Goal: Check status: Check status

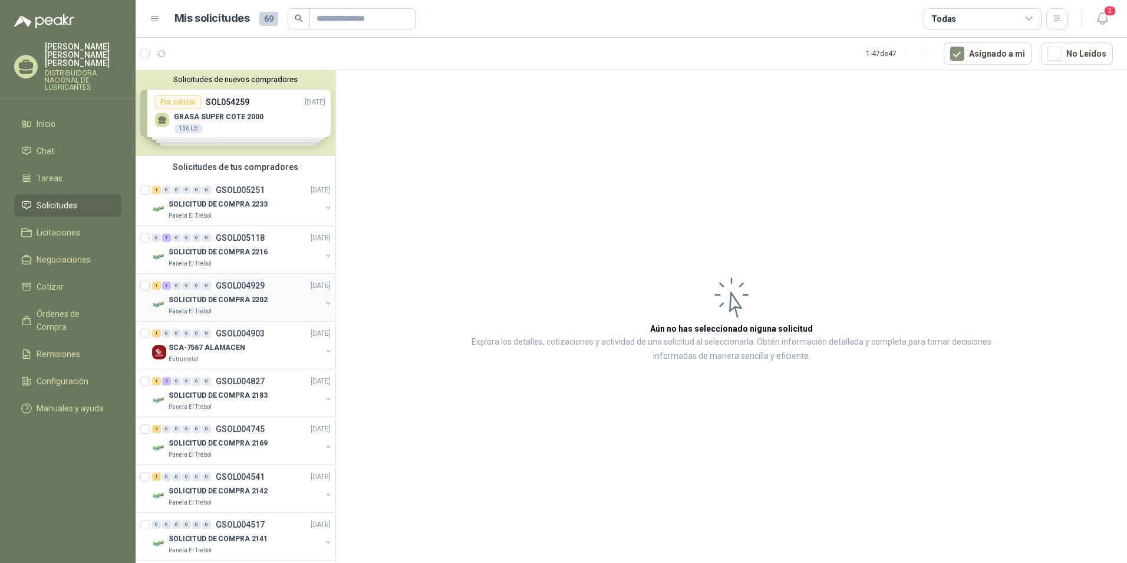
click at [234, 296] on p "SOLICITUD DE COMPRA 2202" at bounding box center [218, 299] width 99 height 11
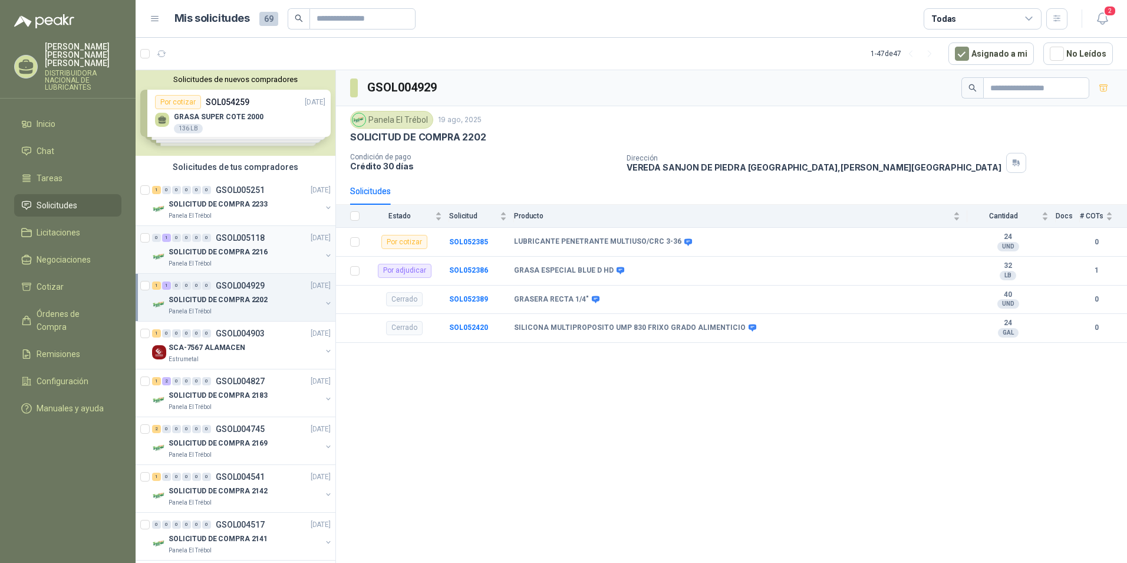
click at [206, 251] on p "SOLICITUD DE COMPRA 2216" at bounding box center [218, 251] width 99 height 11
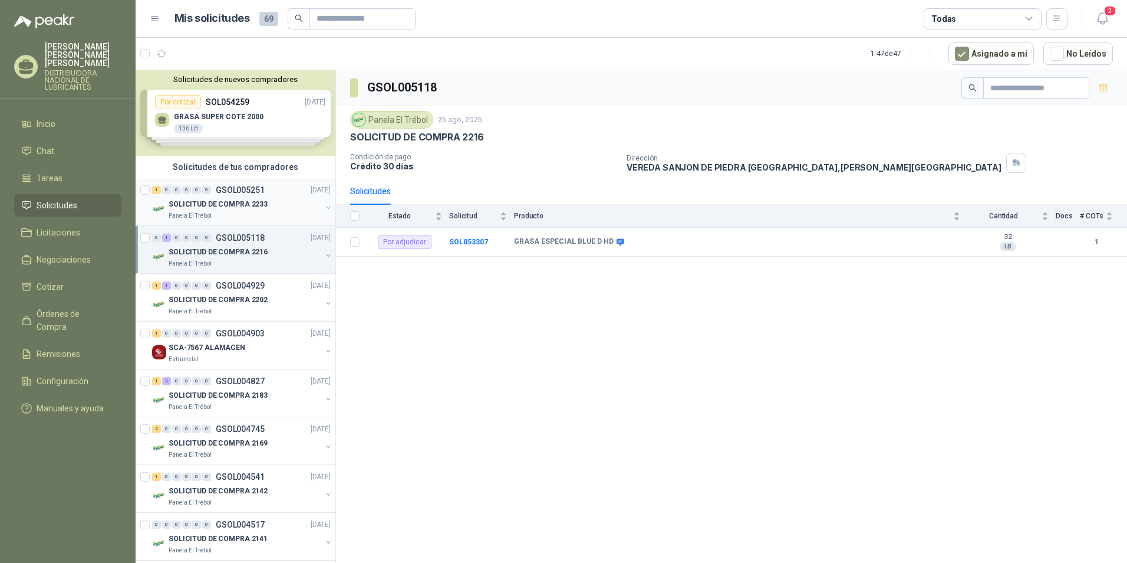
click at [228, 212] on div "Panela El Trébol" at bounding box center [245, 215] width 153 height 9
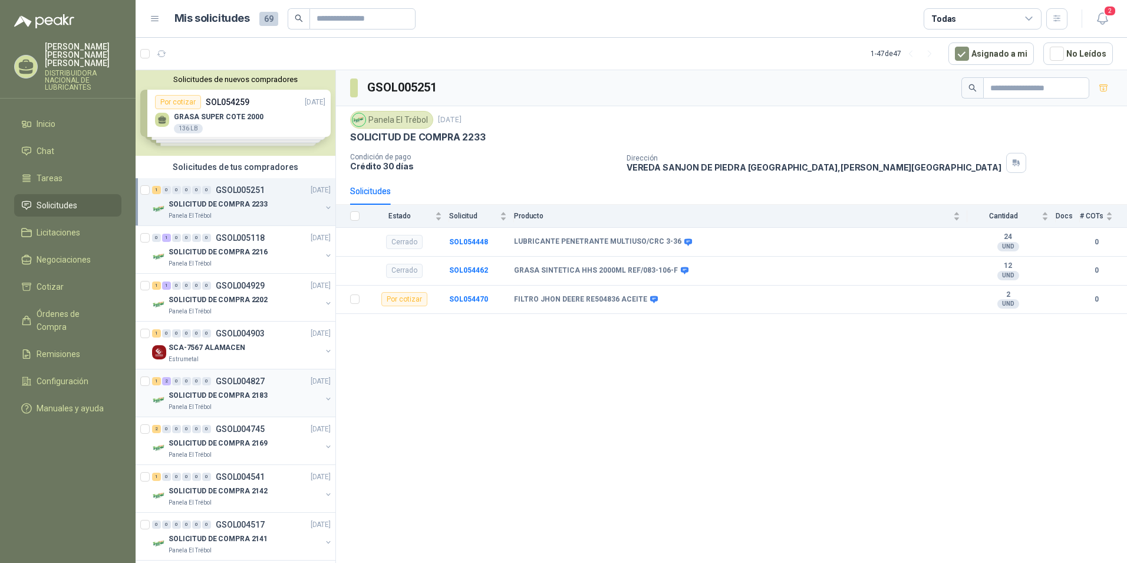
click at [244, 399] on p "SOLICITUD DE COMPRA 2183" at bounding box center [218, 395] width 99 height 11
